Goal: Task Accomplishment & Management: Complete application form

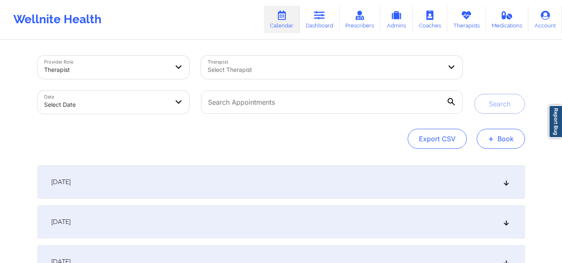
click at [495, 141] on button "+ Book" at bounding box center [500, 139] width 48 height 20
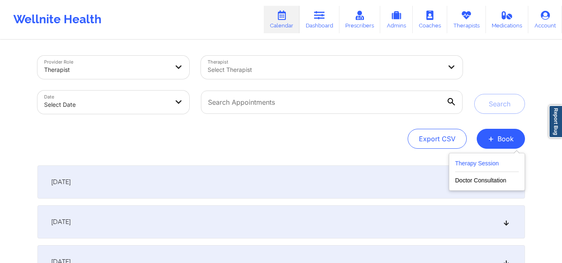
click at [481, 158] on button "Therapy Session" at bounding box center [487, 165] width 64 height 14
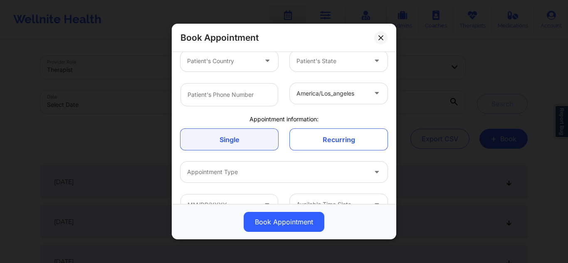
scroll to position [160, 0]
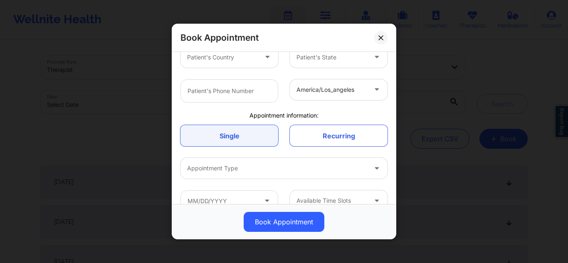
click at [345, 86] on div at bounding box center [331, 90] width 70 height 10
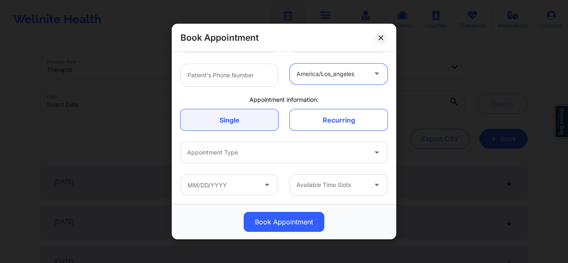
click at [341, 82] on div "america/los_angeles" at bounding box center [331, 73] width 70 height 21
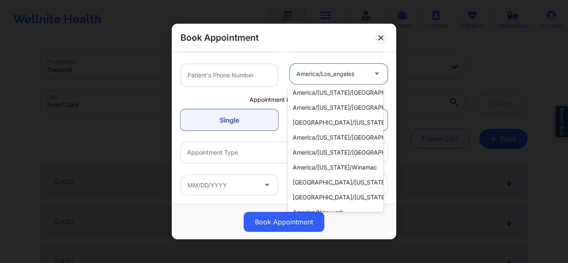
scroll to position [317, 0]
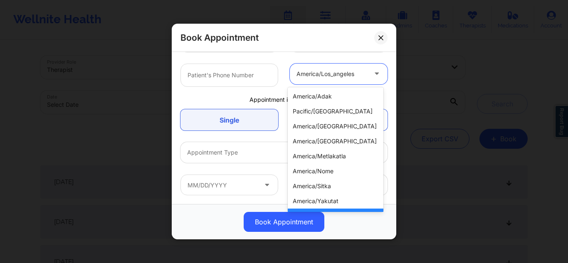
click at [342, 74] on div at bounding box center [331, 74] width 70 height 10
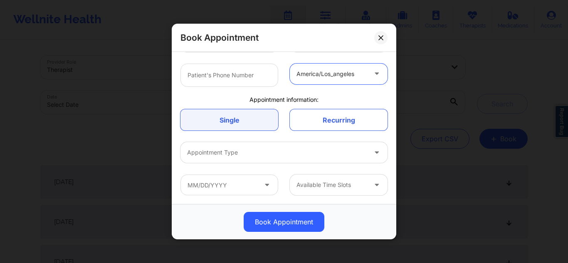
click at [330, 79] on div "america/los_angeles" at bounding box center [331, 73] width 70 height 21
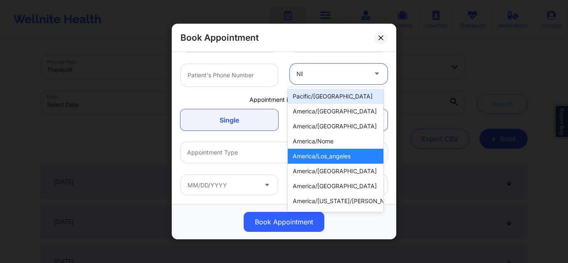
type input "NEW"
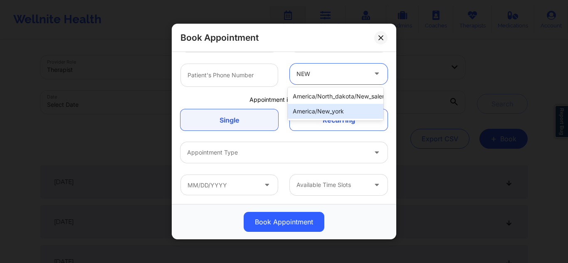
click at [362, 112] on div "america/new_york" at bounding box center [336, 111] width 96 height 15
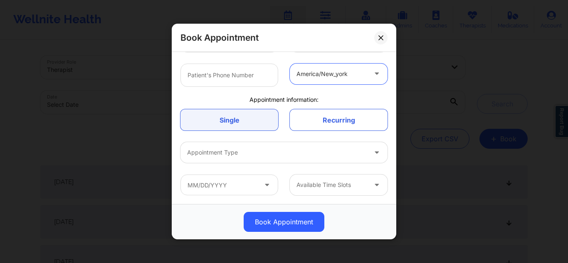
click at [372, 74] on icon at bounding box center [376, 72] width 8 height 7
click at [324, 121] on link "Recurring" at bounding box center [339, 119] width 98 height 21
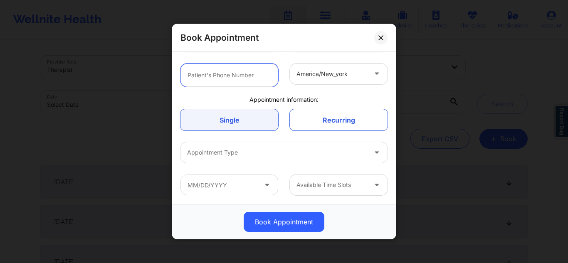
click at [251, 77] on input "text" at bounding box center [229, 74] width 98 height 23
type input "4154497796"
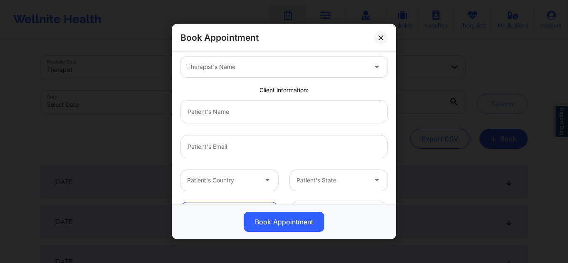
scroll to position [30, 0]
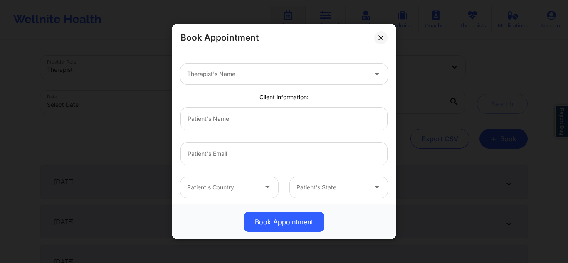
click at [290, 72] on div at bounding box center [277, 74] width 180 height 10
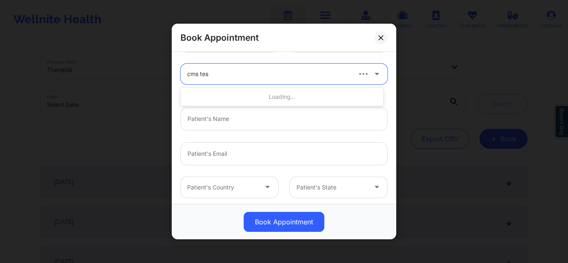
type input "cms test"
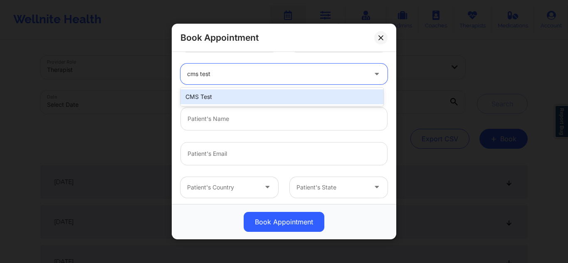
click at [268, 95] on div "CMS Test" at bounding box center [281, 96] width 203 height 15
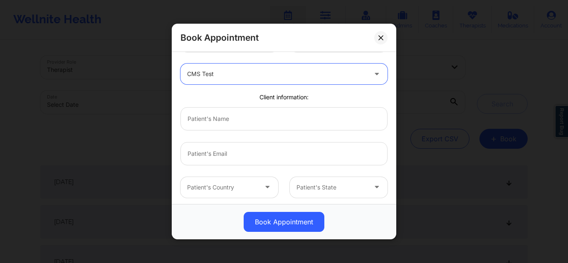
scroll to position [0, 0]
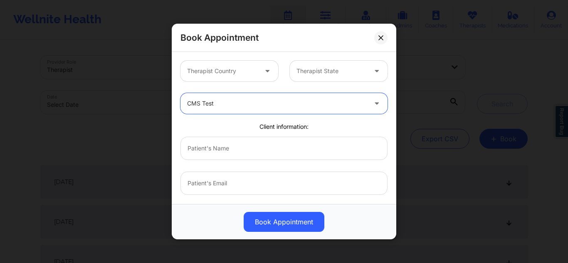
click at [238, 69] on div at bounding box center [222, 71] width 70 height 10
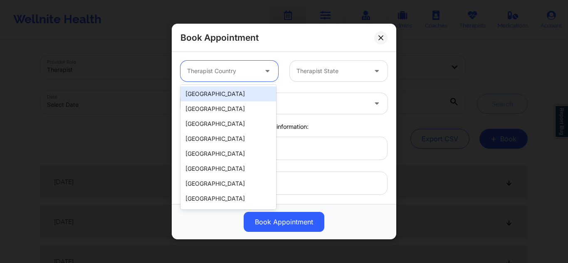
click at [215, 98] on div "[GEOGRAPHIC_DATA]" at bounding box center [228, 93] width 96 height 15
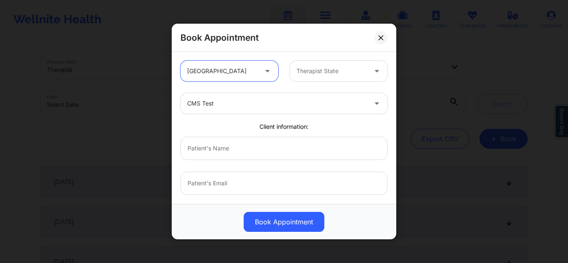
click at [315, 65] on div "Therapist State" at bounding box center [329, 71] width 78 height 21
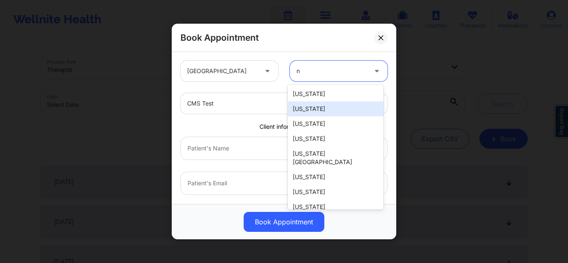
type input "ny"
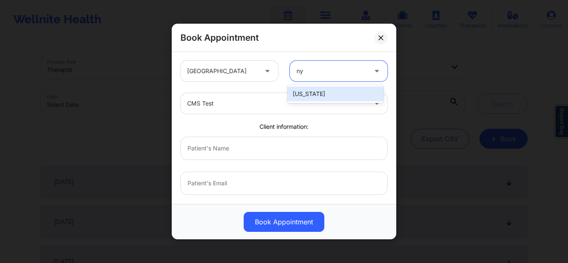
click at [333, 94] on div "[US_STATE]" at bounding box center [336, 93] width 96 height 15
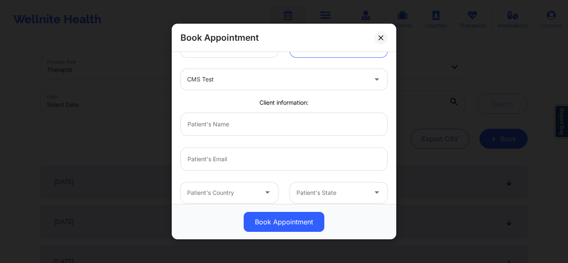
scroll to position [40, 0]
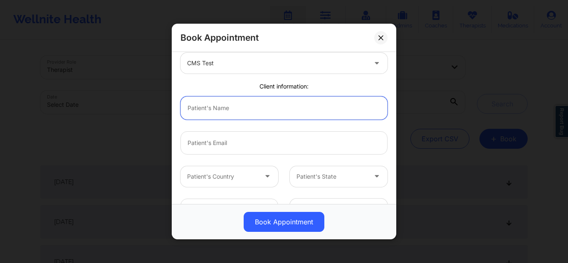
click at [313, 99] on input "text" at bounding box center [283, 107] width 207 height 23
type input "[PERSON_NAME]"
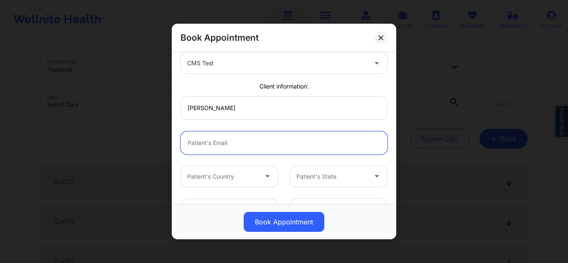
click at [227, 142] on input "email" at bounding box center [283, 142] width 207 height 23
type input "[EMAIL_ADDRESS][DOMAIN_NAME]"
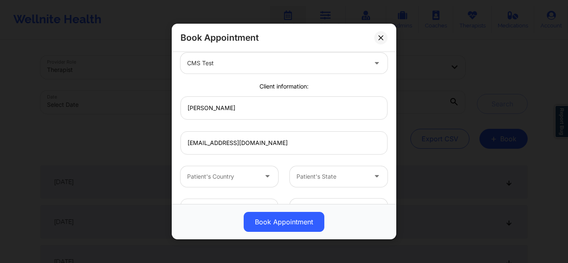
click at [225, 170] on div "Patient's Country" at bounding box center [219, 176] width 78 height 21
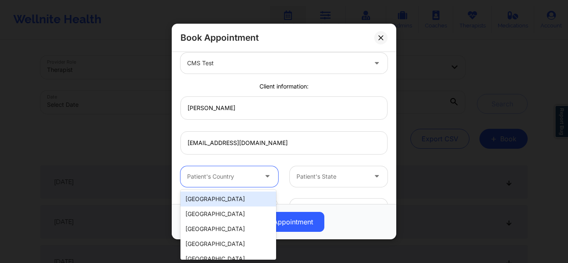
click at [206, 200] on div "[GEOGRAPHIC_DATA]" at bounding box center [228, 199] width 96 height 15
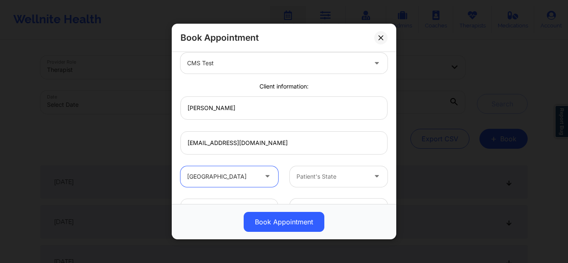
click at [321, 181] on div at bounding box center [331, 177] width 70 height 10
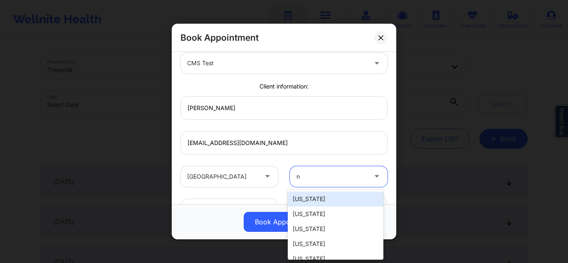
type input "ny"
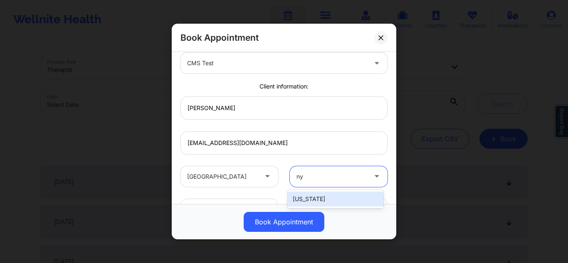
click at [310, 201] on div "[US_STATE]" at bounding box center [336, 199] width 96 height 15
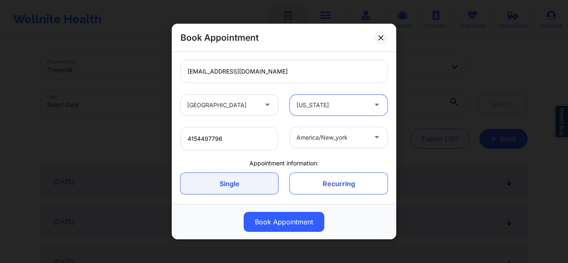
scroll to position [113, 0]
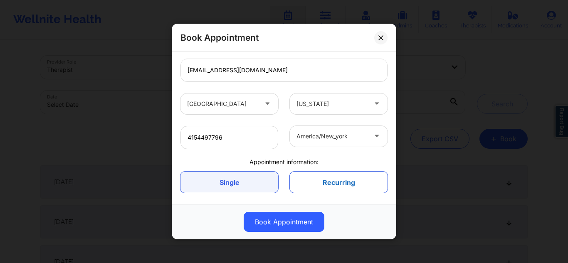
click at [329, 177] on link "Recurring" at bounding box center [339, 182] width 98 height 21
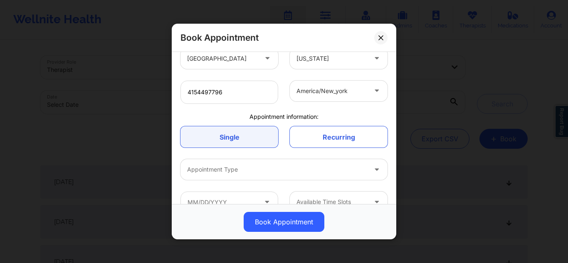
scroll to position [160, 0]
click at [329, 136] on link "Recurring" at bounding box center [339, 135] width 98 height 21
click at [283, 168] on div at bounding box center [277, 168] width 180 height 10
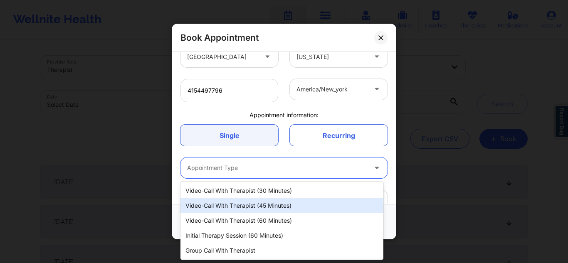
click at [257, 211] on div "Video-Call with Therapist (45 minutes)" at bounding box center [281, 205] width 203 height 15
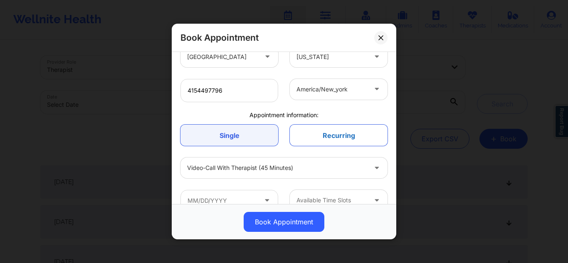
click at [328, 138] on link "Recurring" at bounding box center [339, 135] width 98 height 21
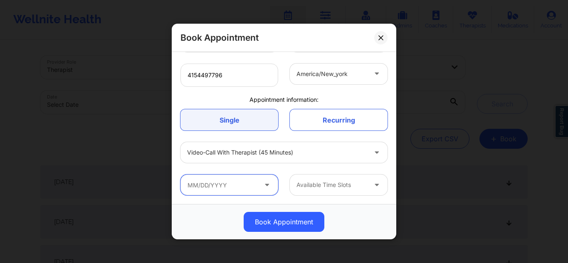
click at [214, 186] on input "text" at bounding box center [229, 185] width 98 height 21
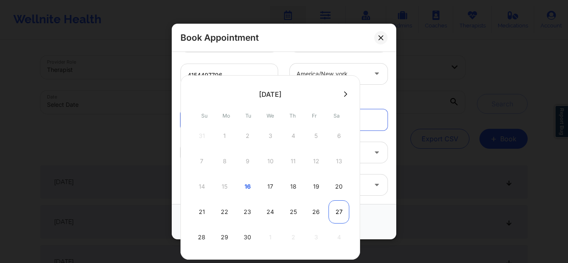
click at [337, 219] on div "27" at bounding box center [338, 211] width 21 height 23
type input "[DATE]"
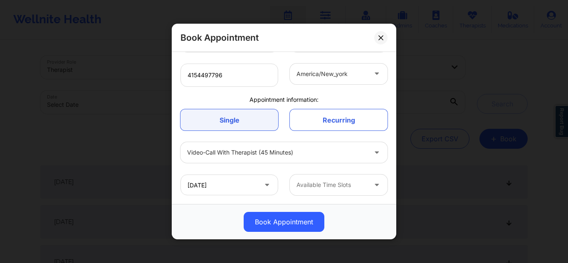
click at [337, 192] on div "Available Time Slots" at bounding box center [329, 185] width 78 height 21
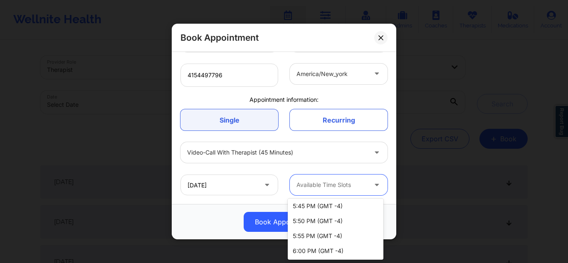
scroll to position [339, 0]
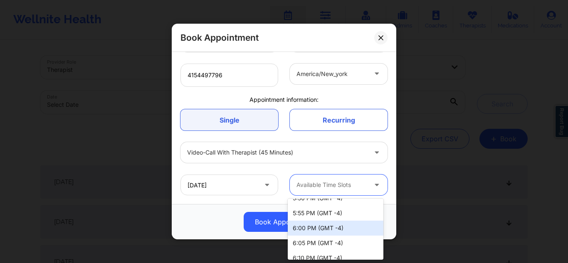
click at [341, 222] on div "6:00 PM (GMT -4)" at bounding box center [336, 228] width 96 height 15
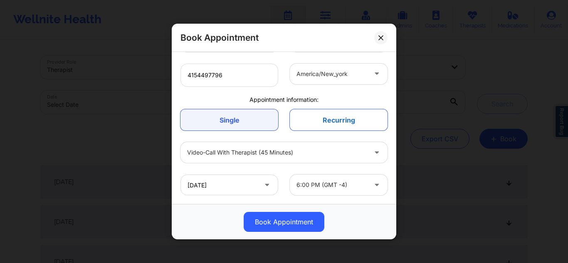
click at [327, 115] on link "Recurring" at bounding box center [339, 119] width 98 height 21
click at [324, 124] on link "Recurring" at bounding box center [339, 119] width 98 height 21
click at [356, 119] on link "Recurring" at bounding box center [339, 119] width 98 height 21
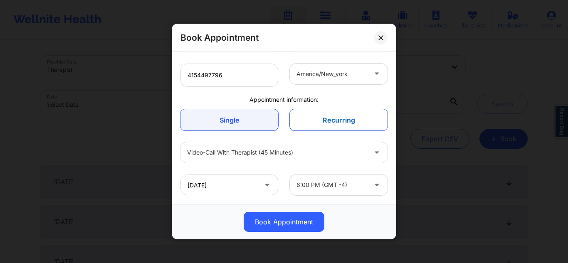
click at [356, 119] on link "Recurring" at bounding box center [339, 119] width 98 height 21
